Goal: Information Seeking & Learning: Learn about a topic

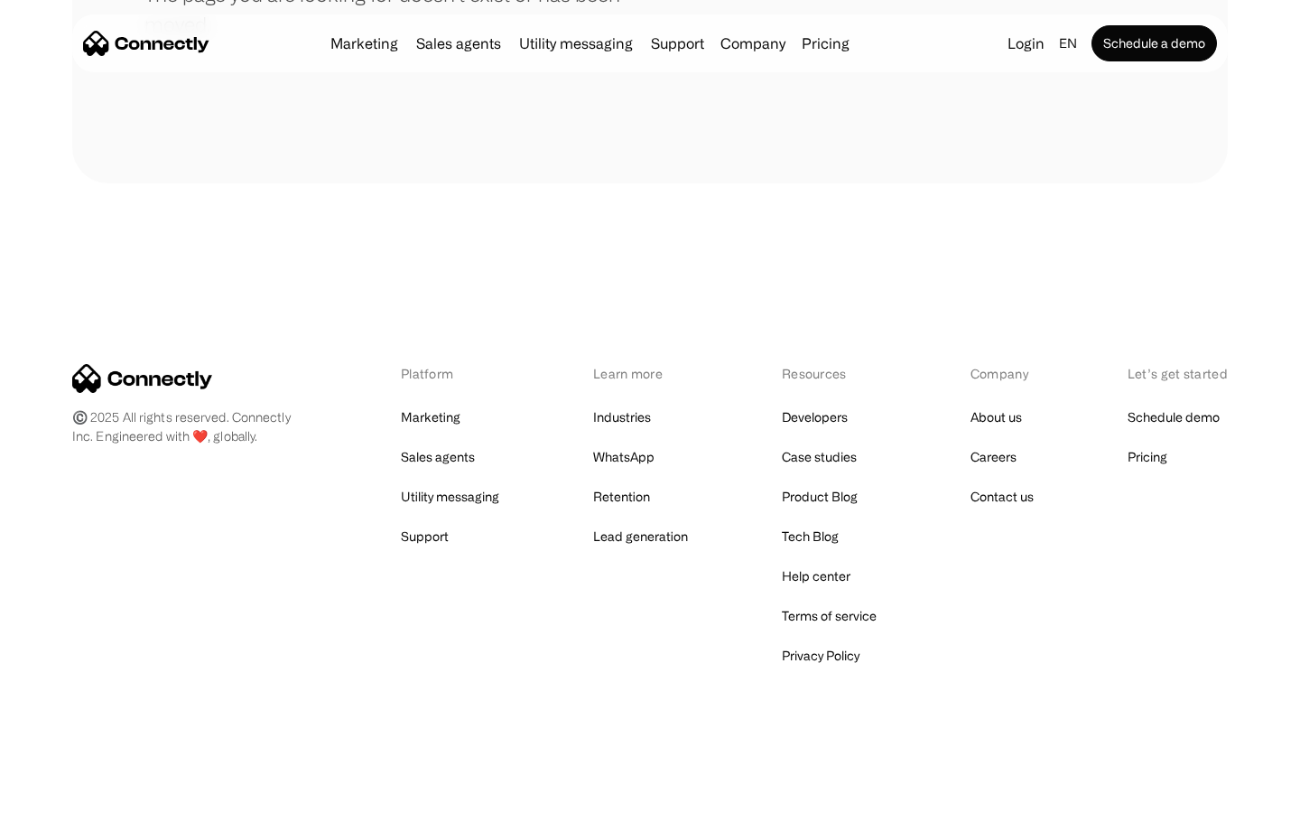
scroll to position [330, 0]
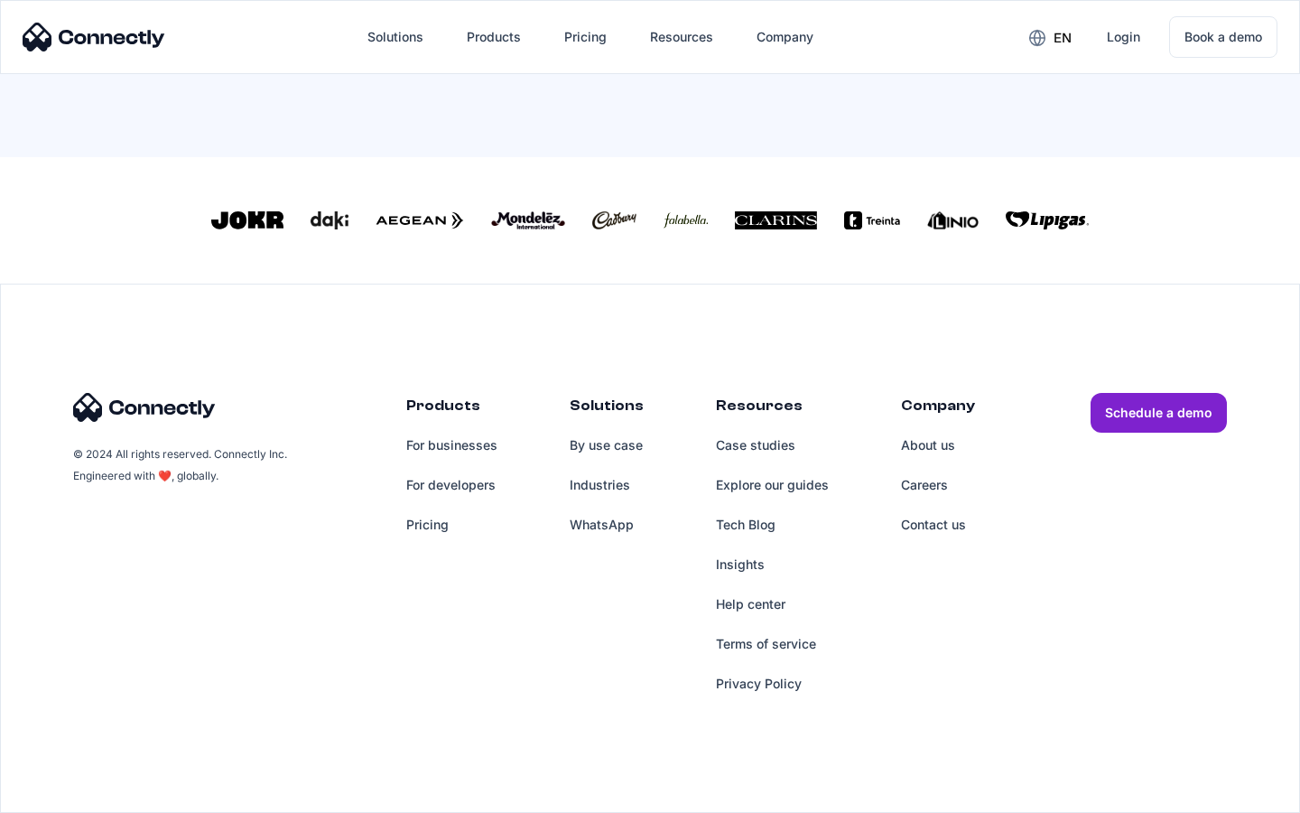
scroll to position [776, 0]
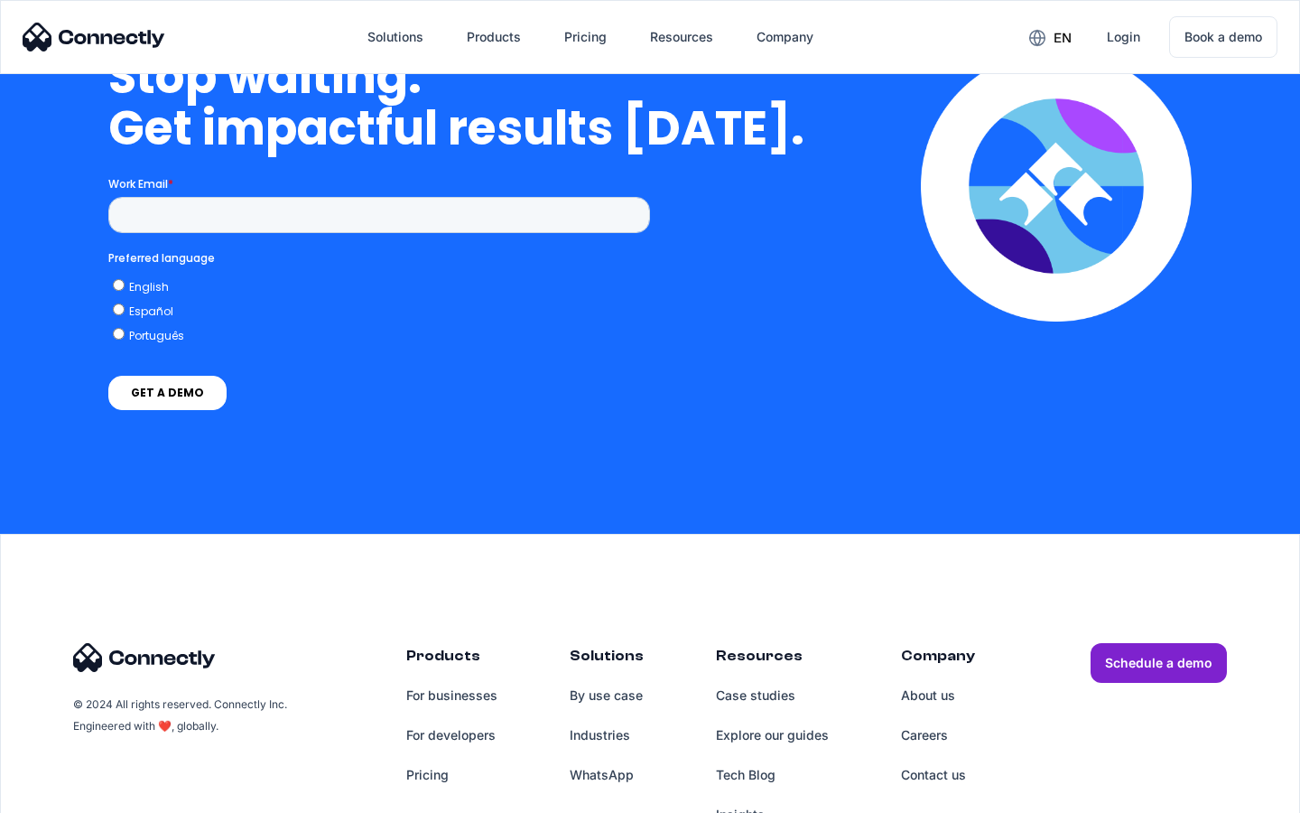
scroll to position [4582, 0]
